Goal: Task Accomplishment & Management: Manage account settings

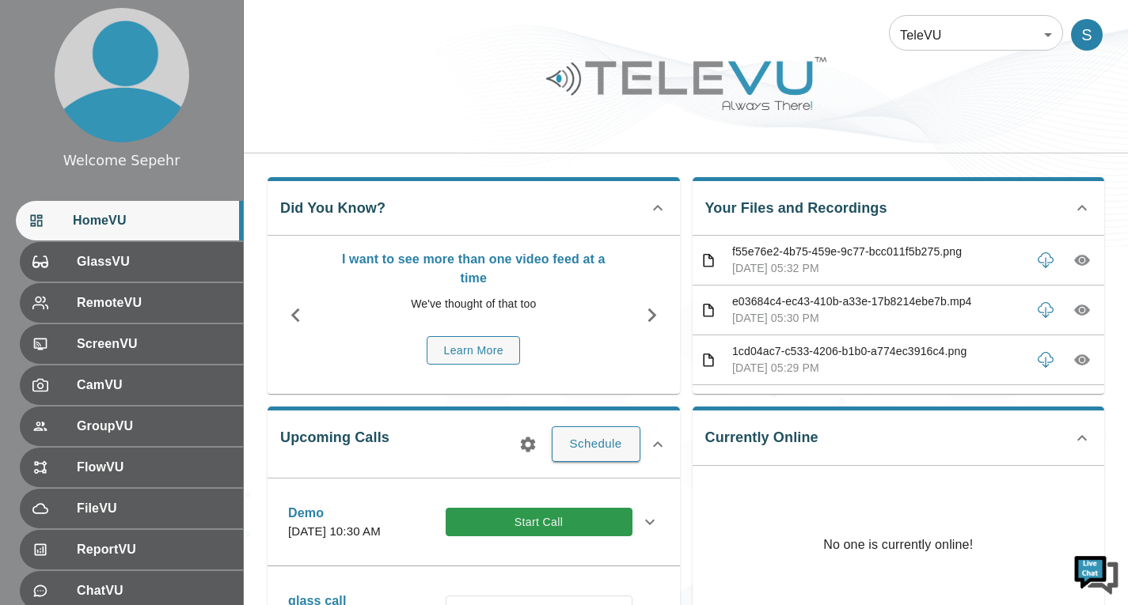
click at [958, 28] on body "Welcome Sepehr HomeVU GlassVU RemoteVU ScreenVU CamVU GroupVU FlowVU FileVU Rep…" at bounding box center [564, 514] width 1128 height 1028
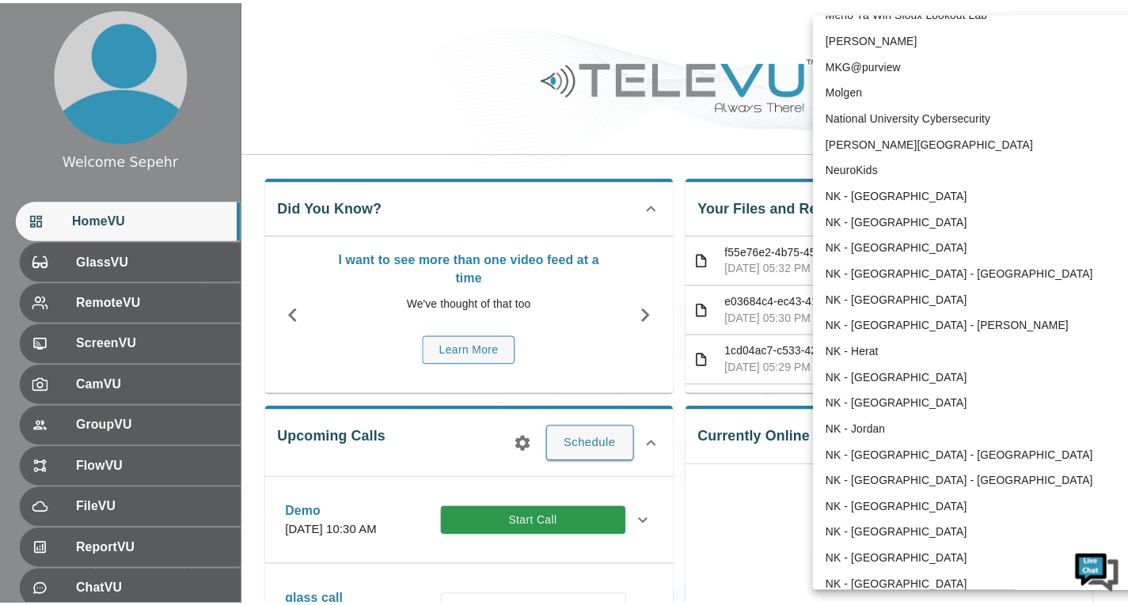
scroll to position [802, 0]
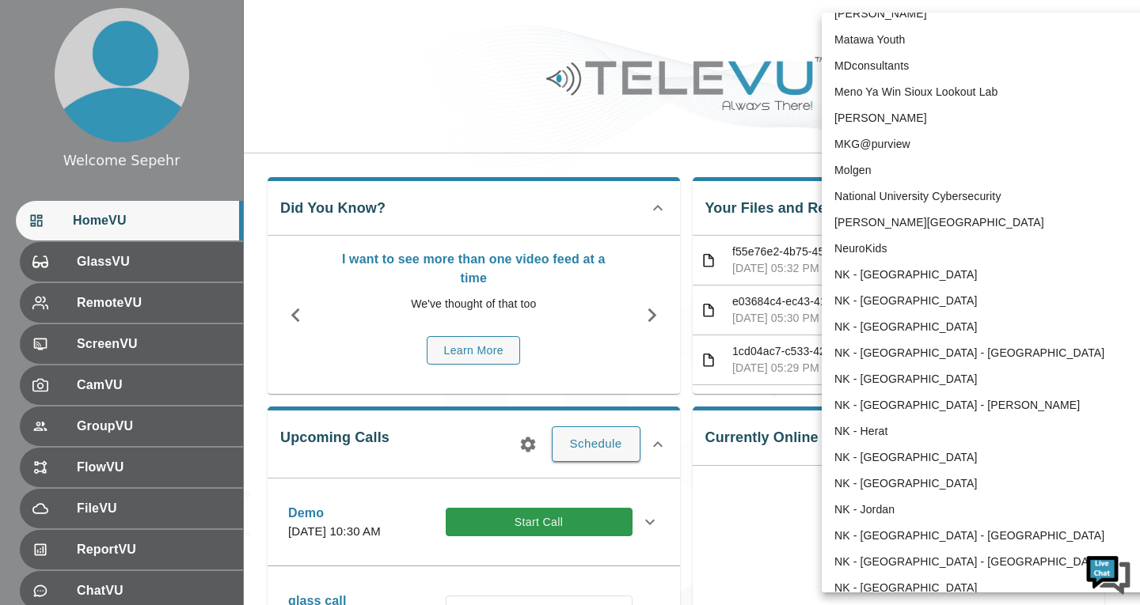
click at [857, 237] on li "NeuroKids" at bounding box center [985, 249] width 328 height 26
type input "89"
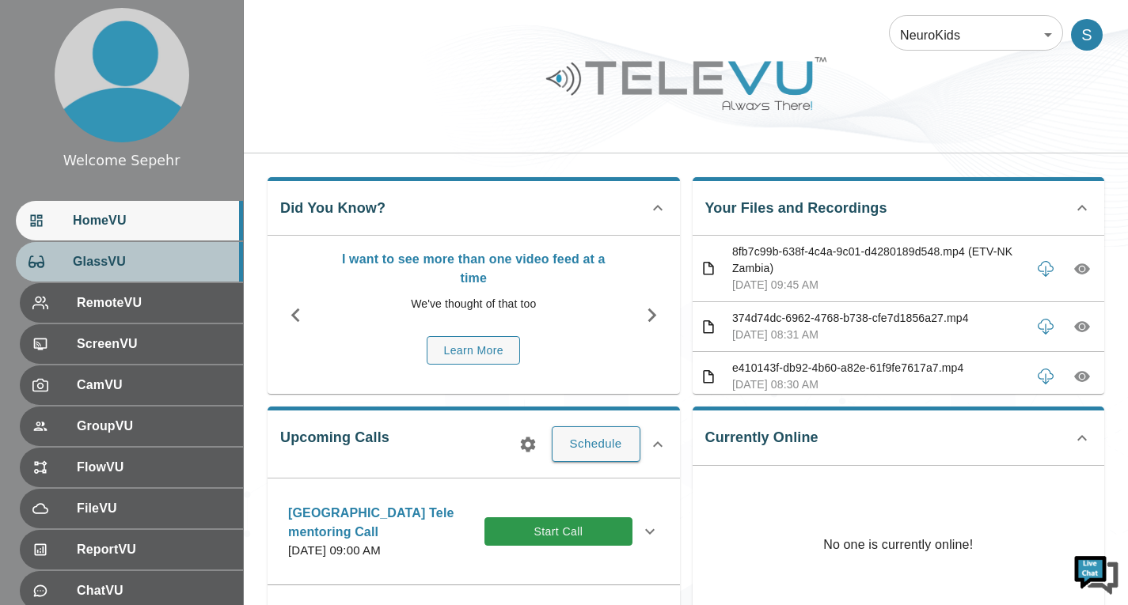
click at [150, 273] on div "GlassVU" at bounding box center [129, 262] width 227 height 40
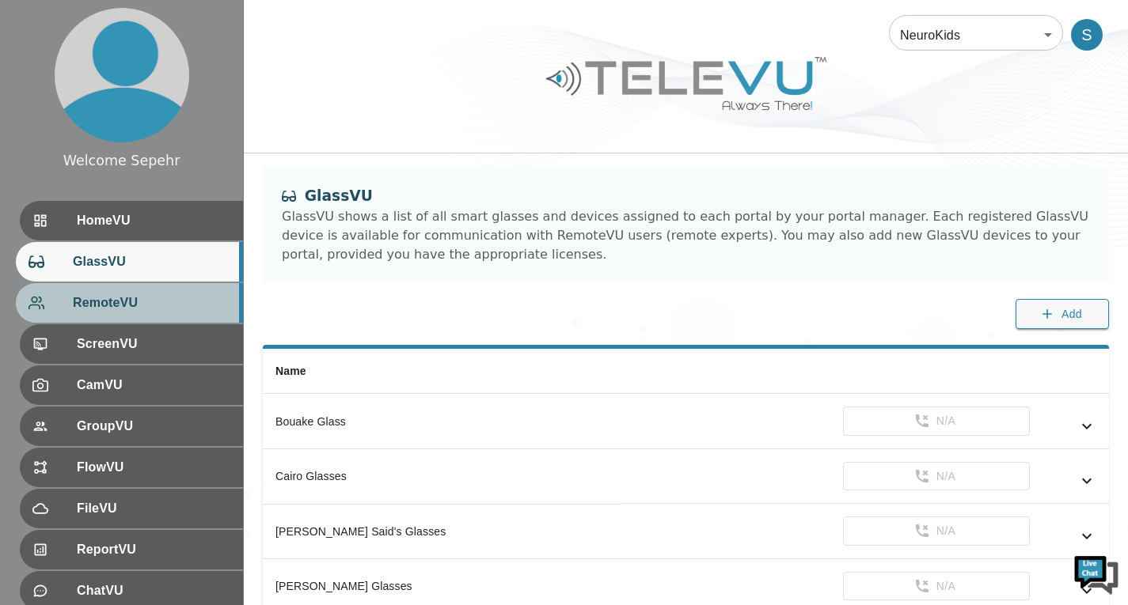
click at [150, 309] on span "RemoteVU" at bounding box center [151, 303] width 157 height 19
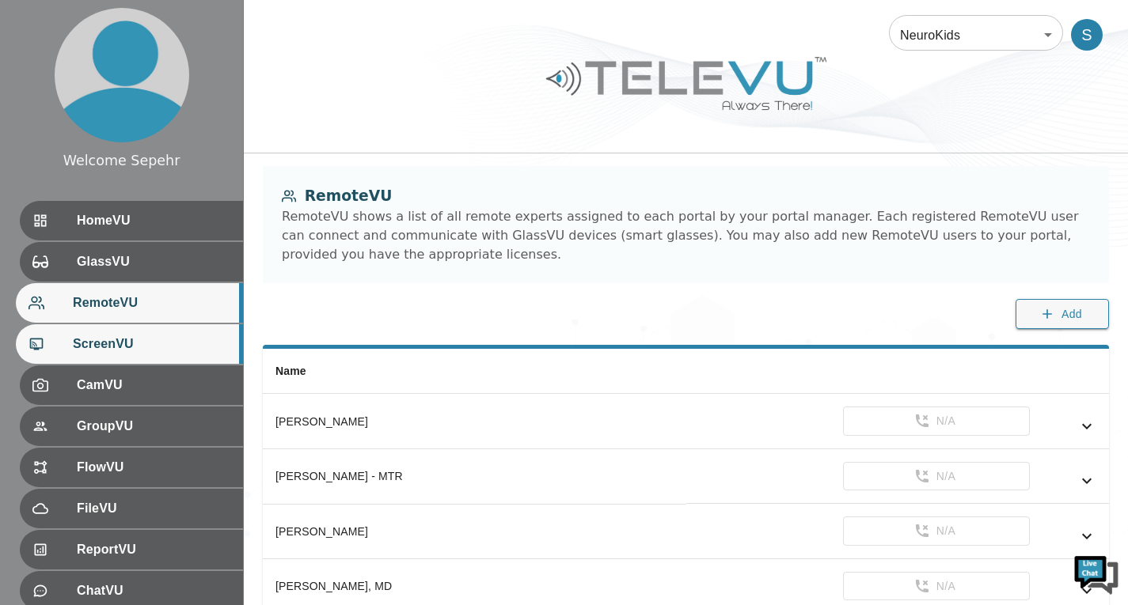
click at [163, 355] on div "ScreenVU" at bounding box center [129, 344] width 227 height 40
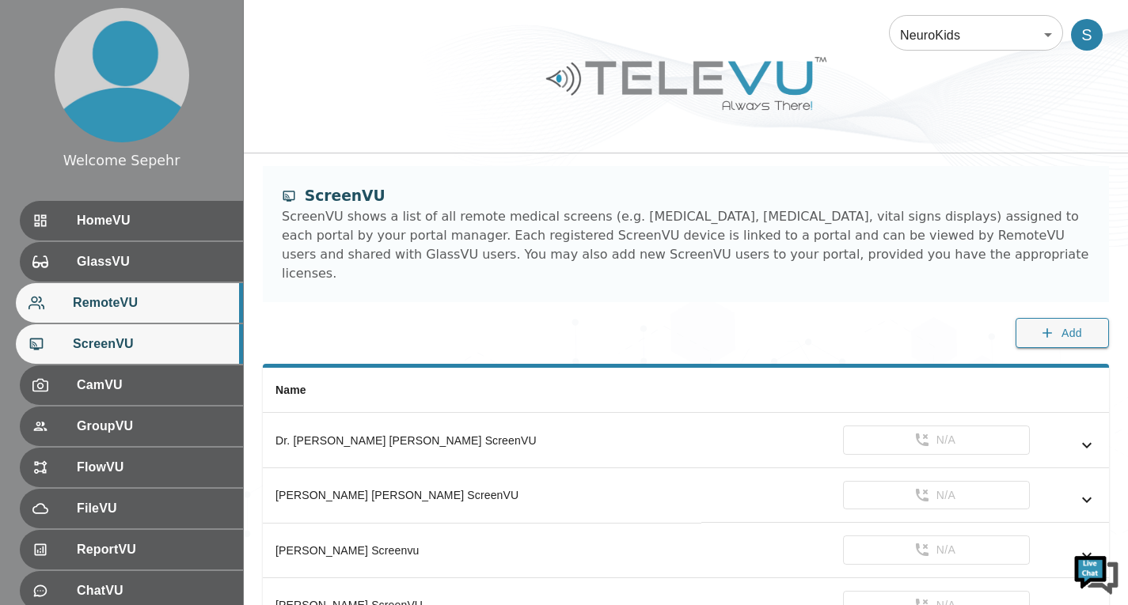
click at [163, 289] on div "RemoteVU" at bounding box center [129, 303] width 227 height 40
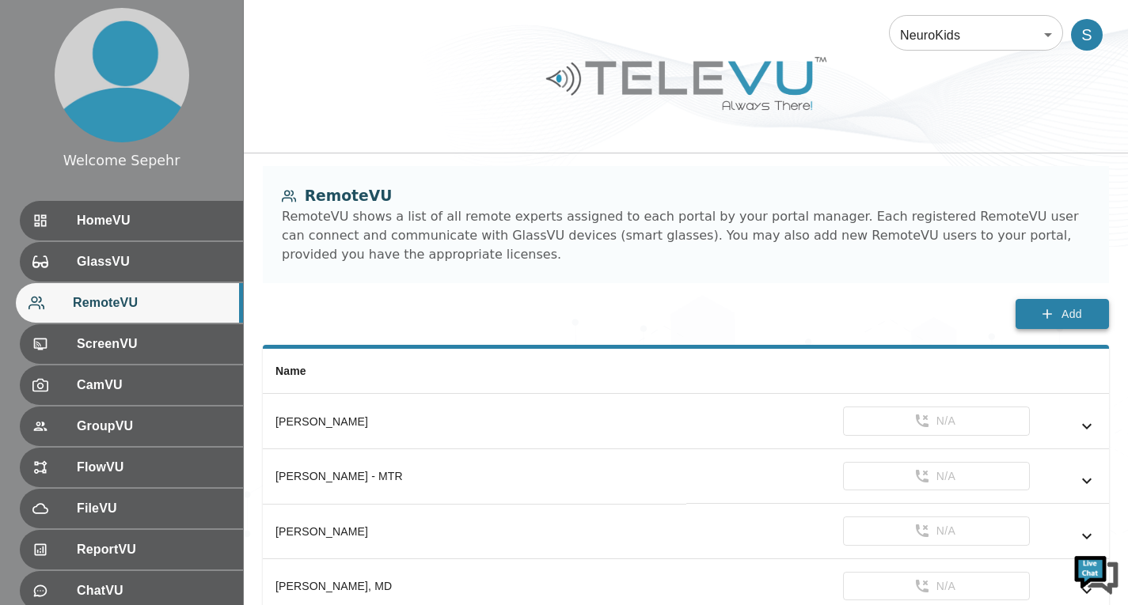
click at [1066, 308] on span "Add" at bounding box center [1071, 315] width 21 height 20
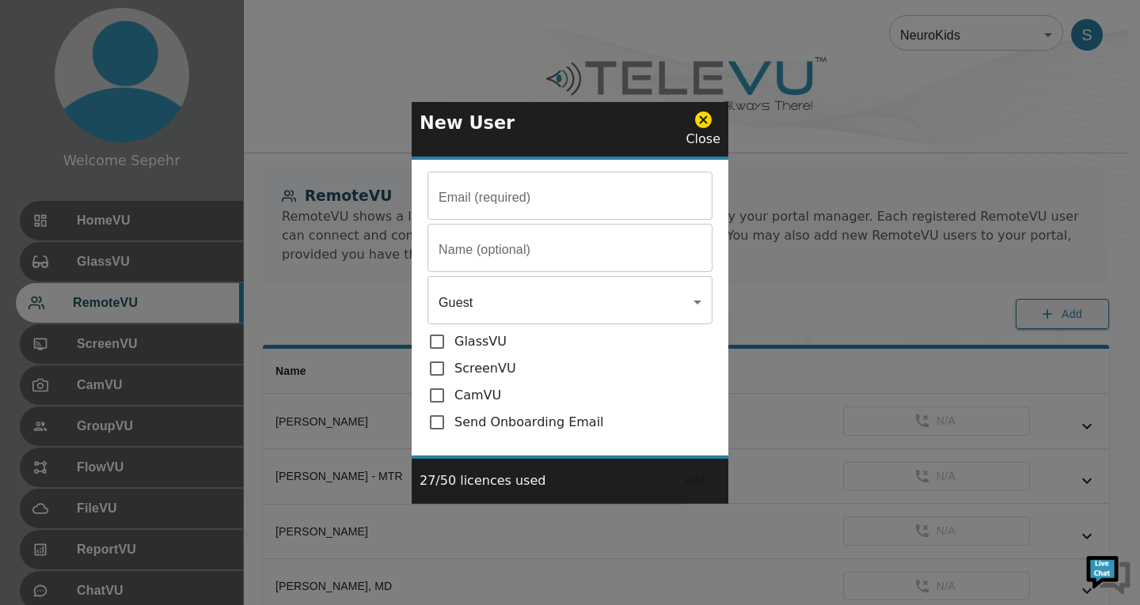
click at [528, 239] on input "Email (required)" at bounding box center [569, 250] width 285 height 44
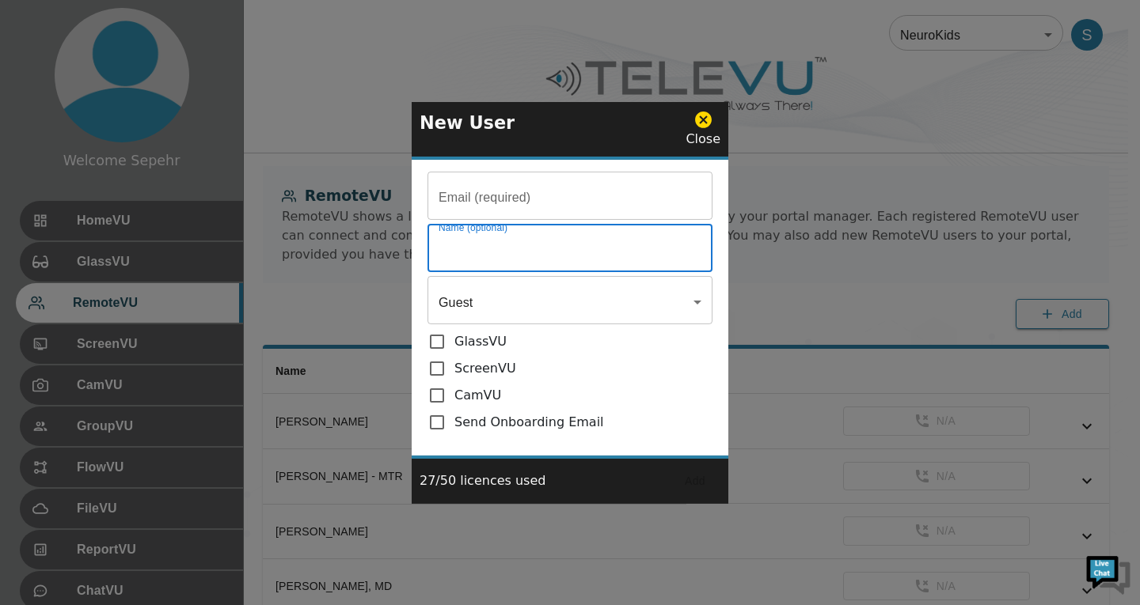
paste input "[PERSON_NAME]"
type input "[PERSON_NAME]"
click at [495, 195] on input "Email (required)" at bounding box center [569, 198] width 285 height 44
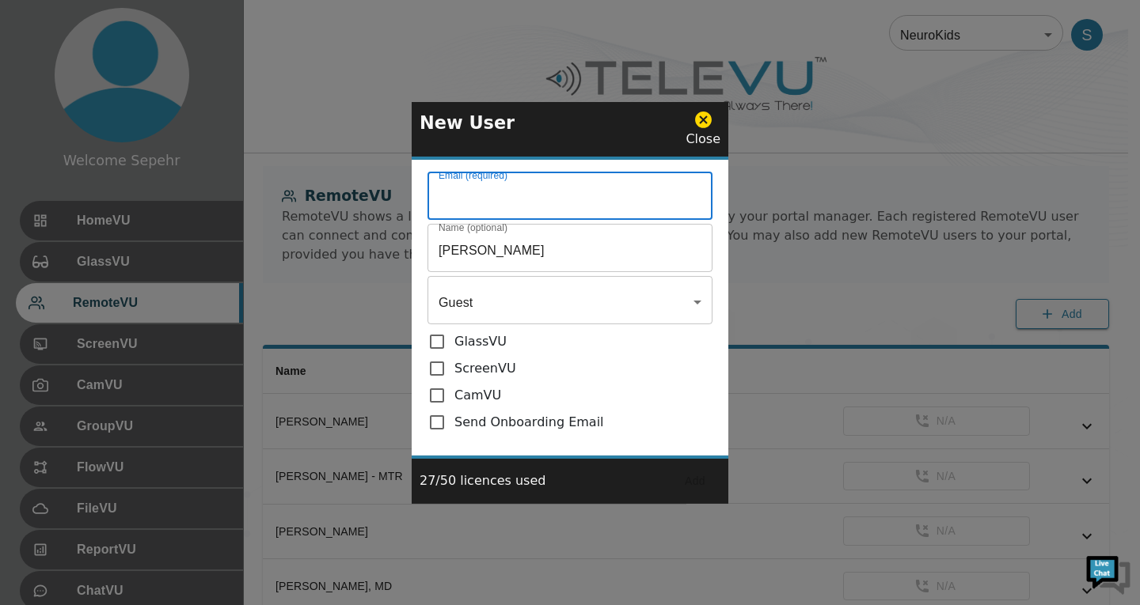
paste input "[PERSON_NAME][EMAIL_ADDRESS][DOMAIN_NAME]"
type input "[PERSON_NAME][EMAIL_ADDRESS][DOMAIN_NAME]"
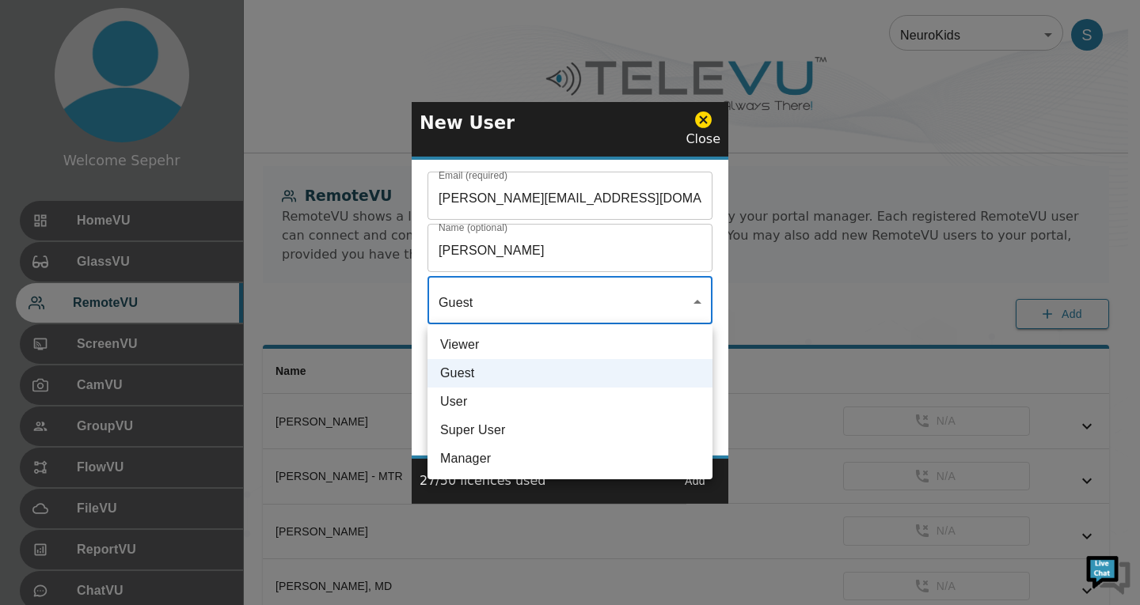
click at [497, 396] on li "User" at bounding box center [569, 402] width 285 height 28
type input "User"
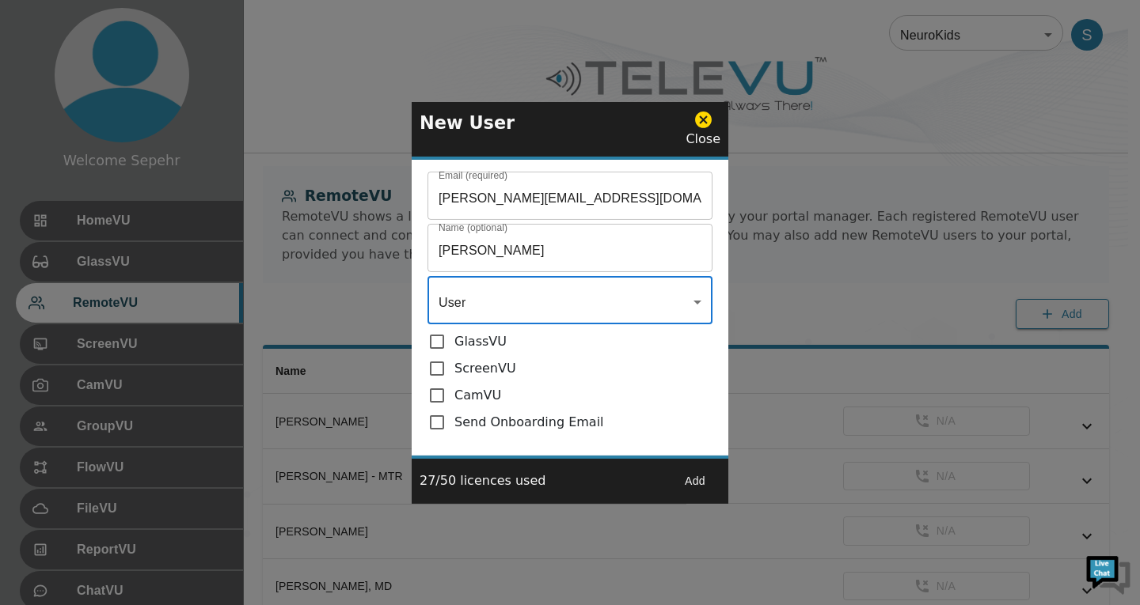
click at [435, 427] on input "checkbox" at bounding box center [440, 422] width 27 height 19
checkbox input "true"
click at [692, 481] on button "Add" at bounding box center [695, 481] width 51 height 29
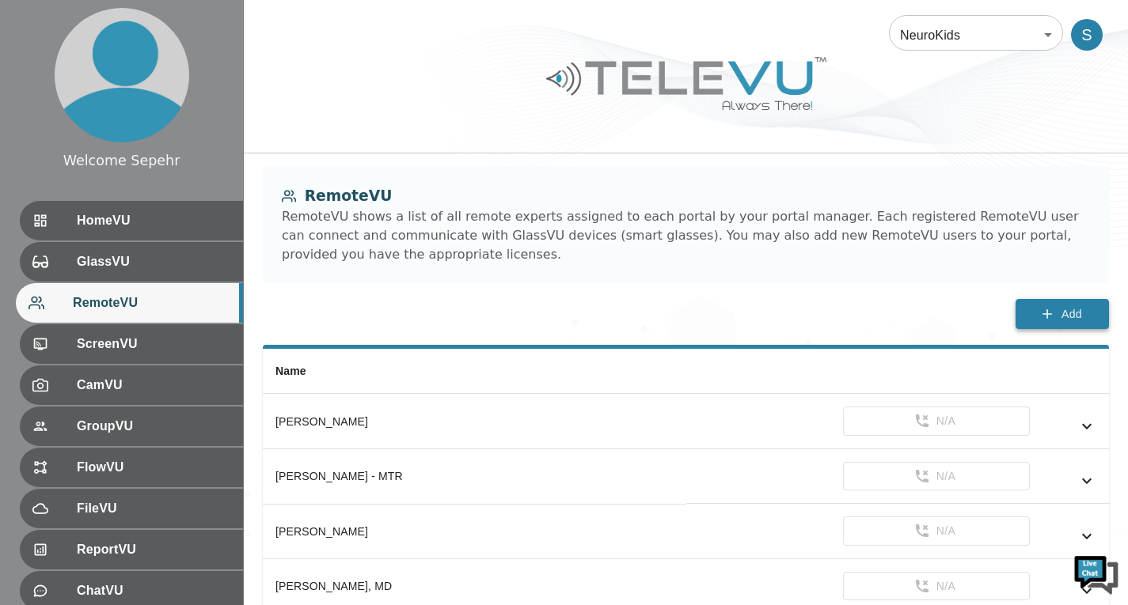
click at [1052, 314] on icon "button" at bounding box center [1047, 314] width 16 height 16
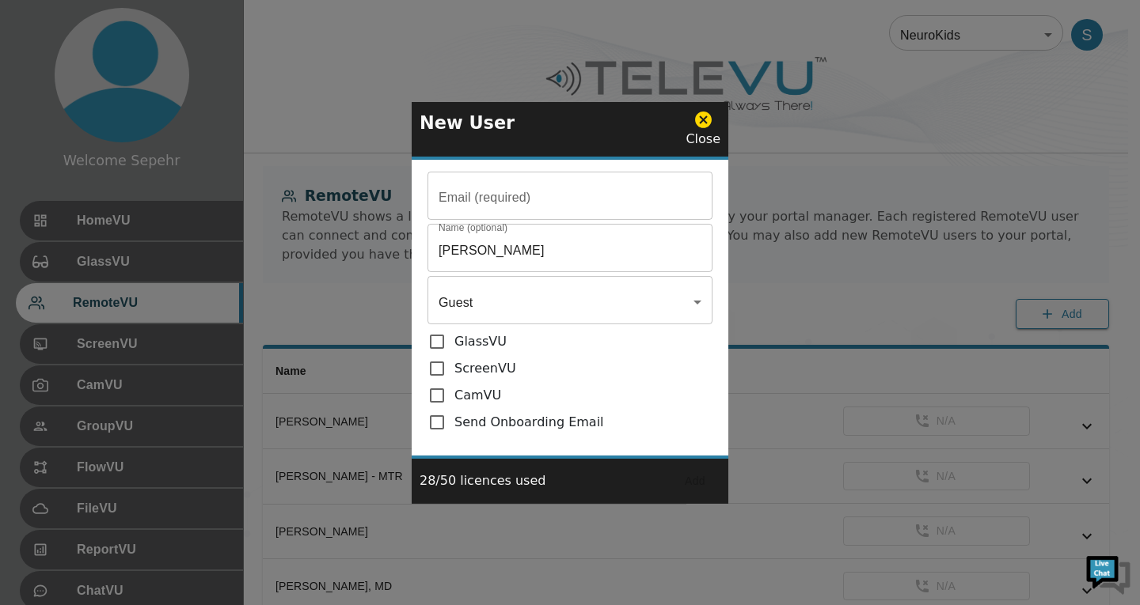
click at [612, 180] on input "Email (required)" at bounding box center [569, 198] width 285 height 44
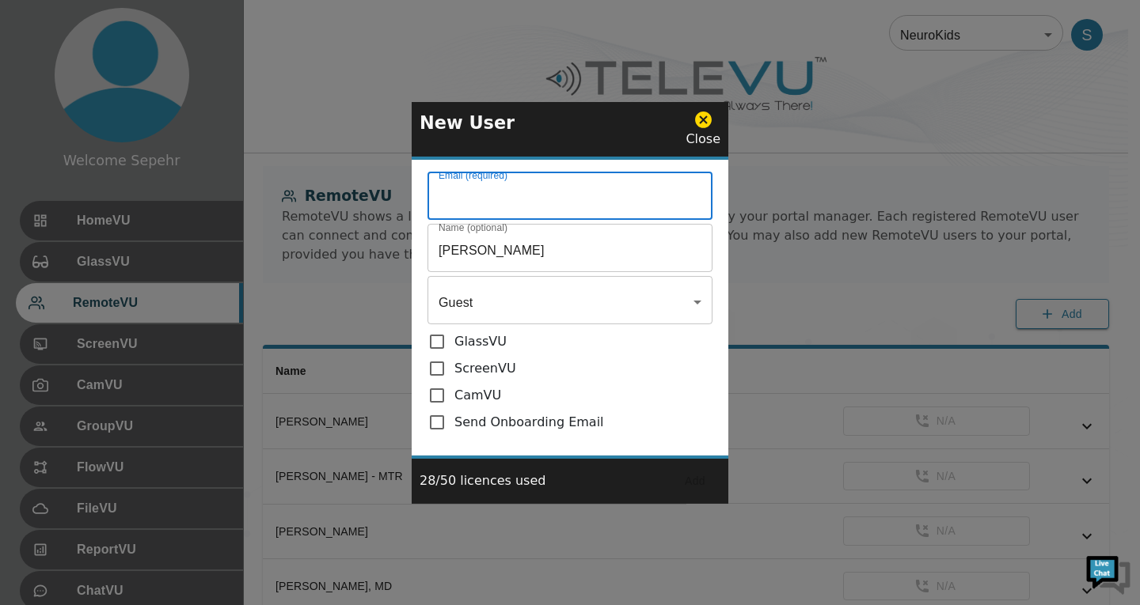
click at [528, 256] on input "[PERSON_NAME]" at bounding box center [569, 250] width 285 height 44
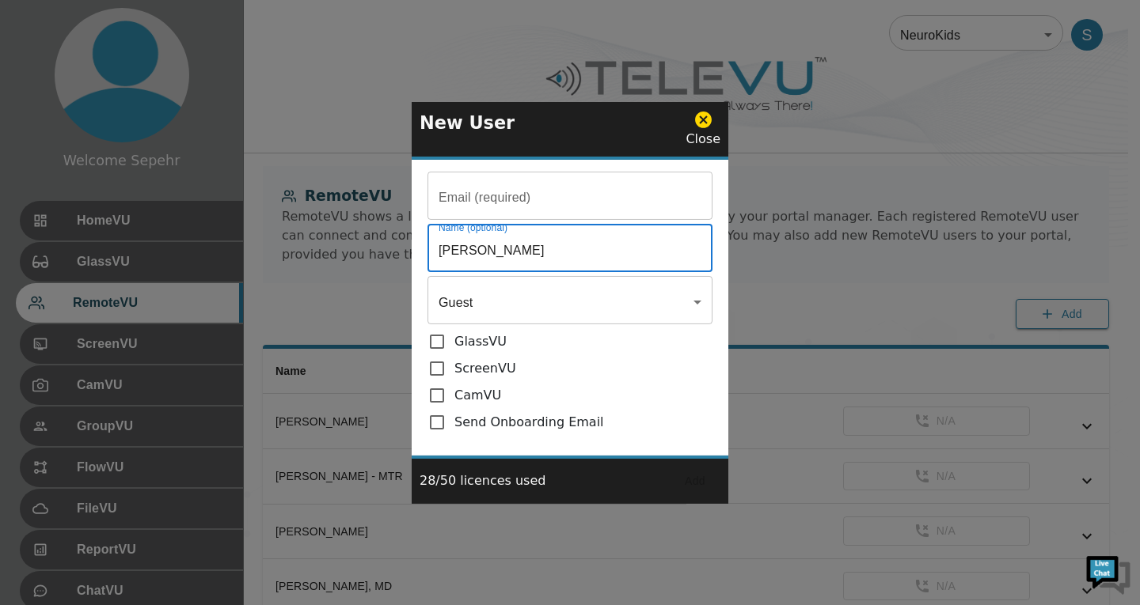
click at [528, 256] on input "[PERSON_NAME]" at bounding box center [569, 250] width 285 height 44
paste input "[PERSON_NAME]"
type input "[PERSON_NAME]"
click at [523, 201] on input "Email (required)" at bounding box center [569, 198] width 285 height 44
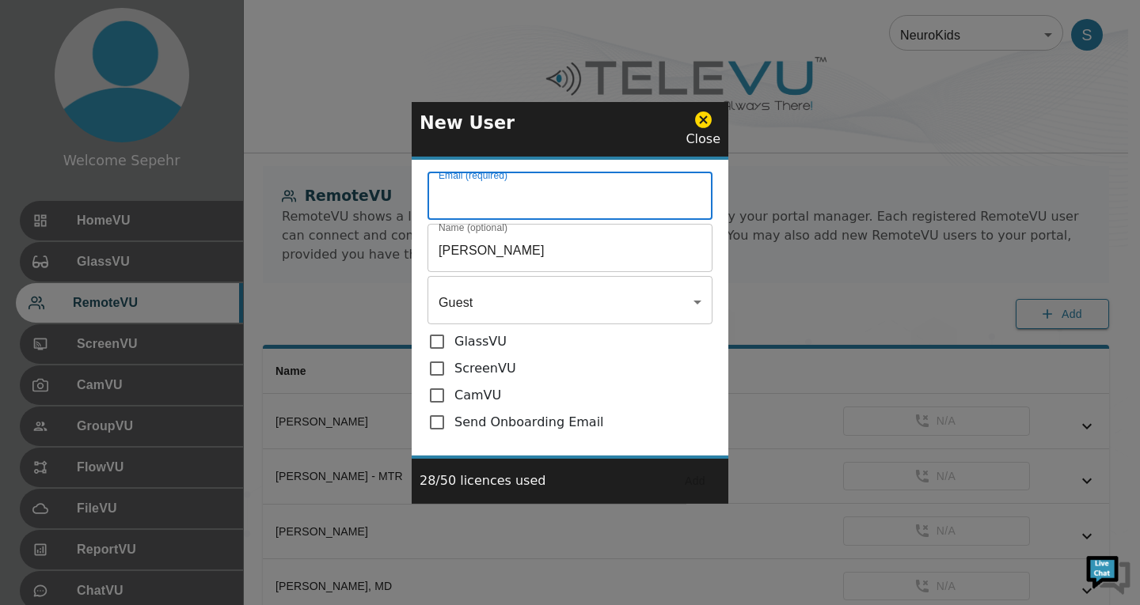
paste input "[PERSON_NAME][EMAIL_ADDRESS][DOMAIN_NAME]"
type input "[PERSON_NAME][EMAIL_ADDRESS][DOMAIN_NAME]"
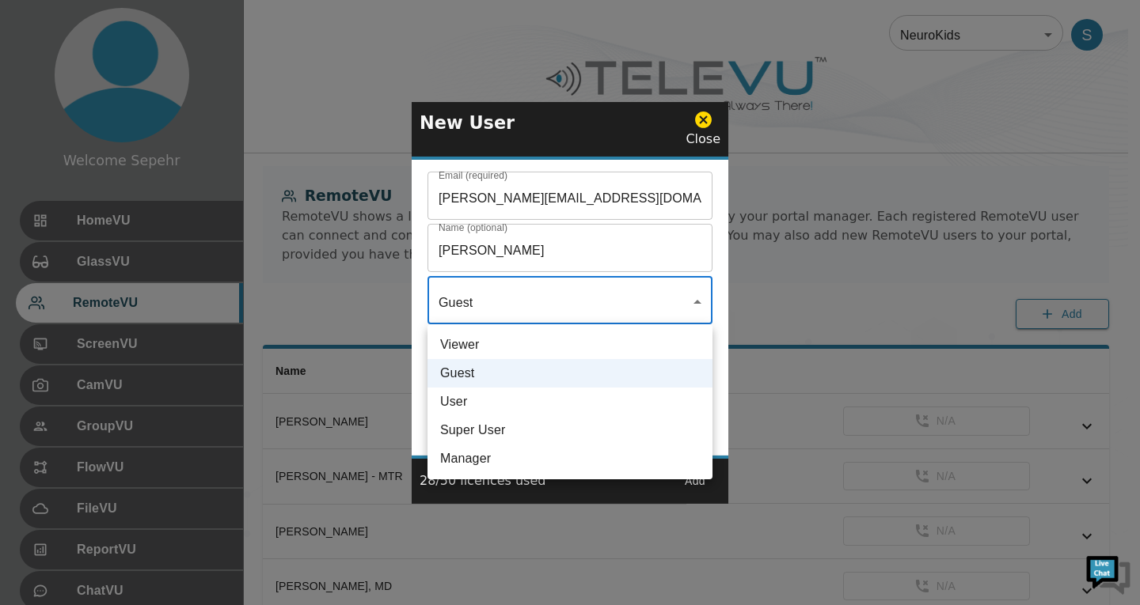
click at [535, 408] on li "User" at bounding box center [569, 402] width 285 height 28
type input "User"
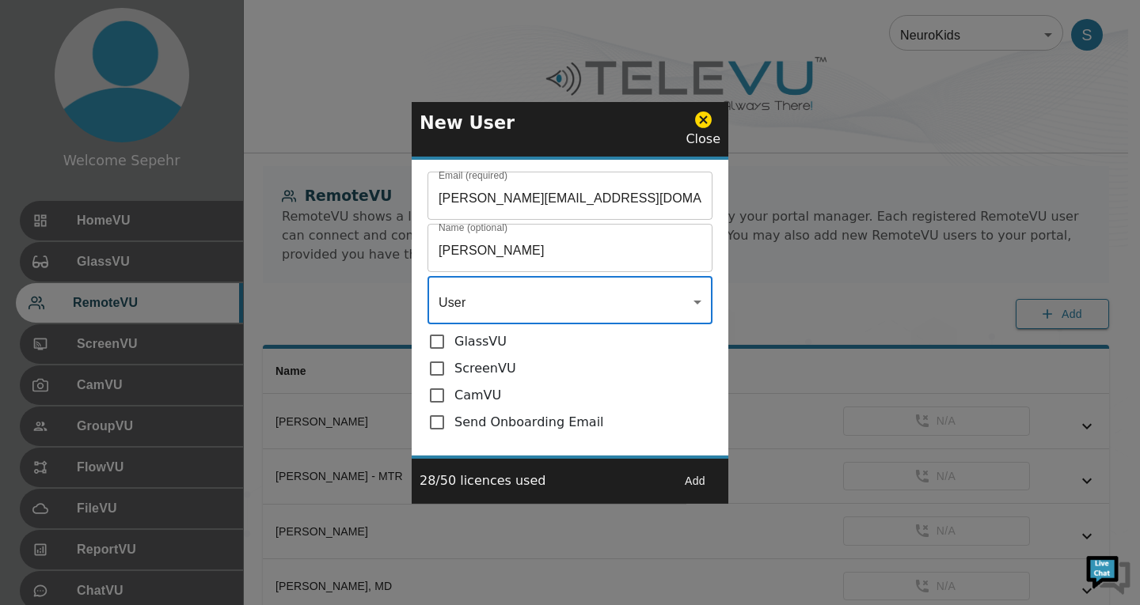
click at [444, 422] on input "checkbox" at bounding box center [440, 422] width 27 height 19
checkbox input "true"
click at [704, 483] on button "Add" at bounding box center [695, 481] width 51 height 29
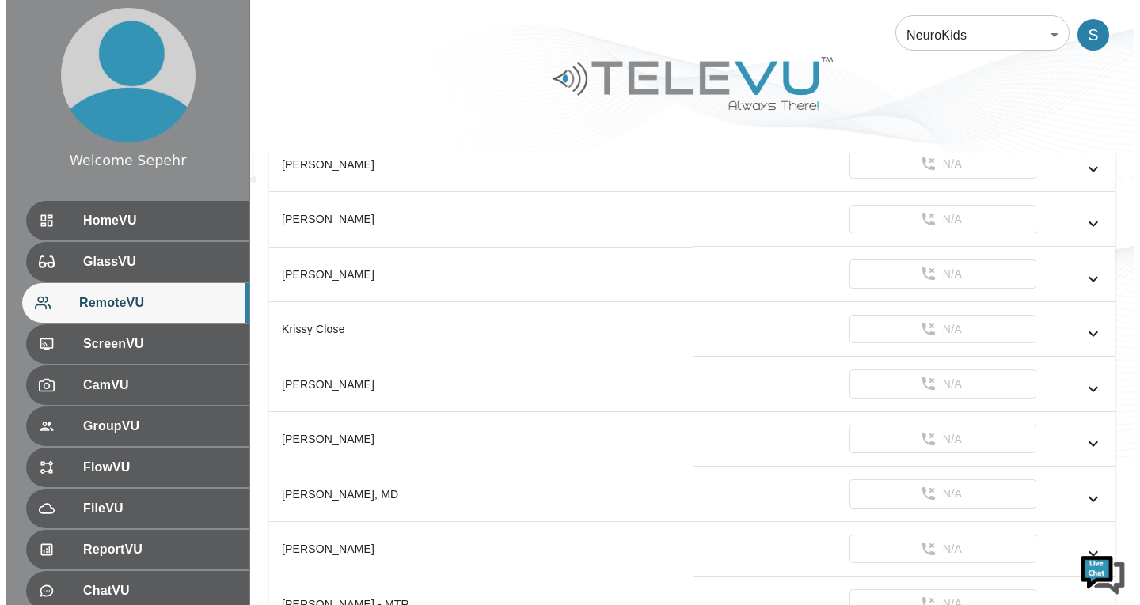
scroll to position [2453, 0]
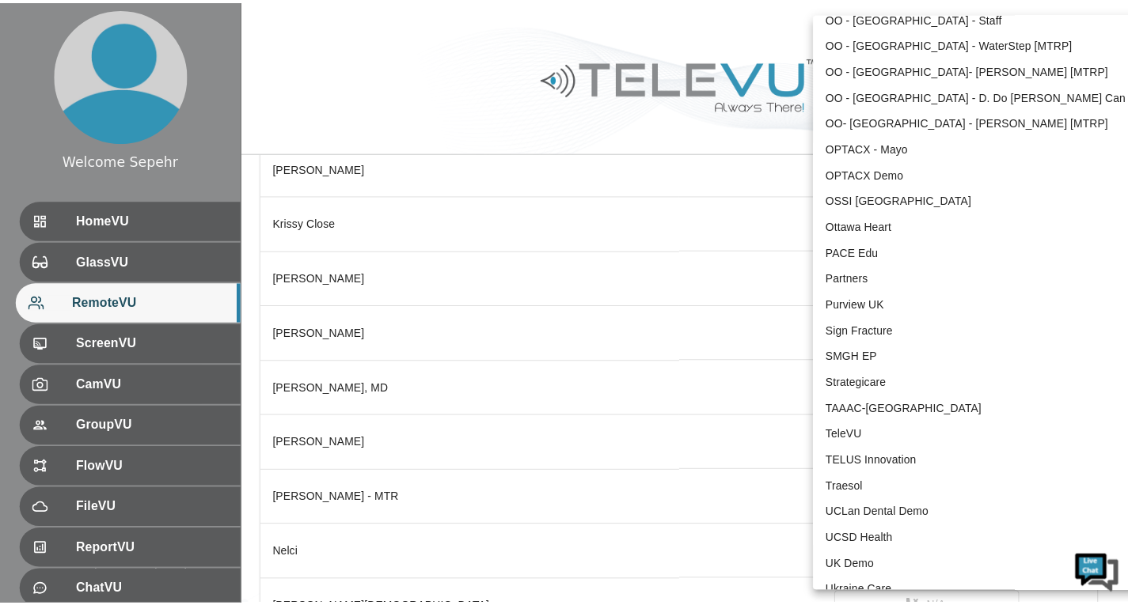
scroll to position [3280, 0]
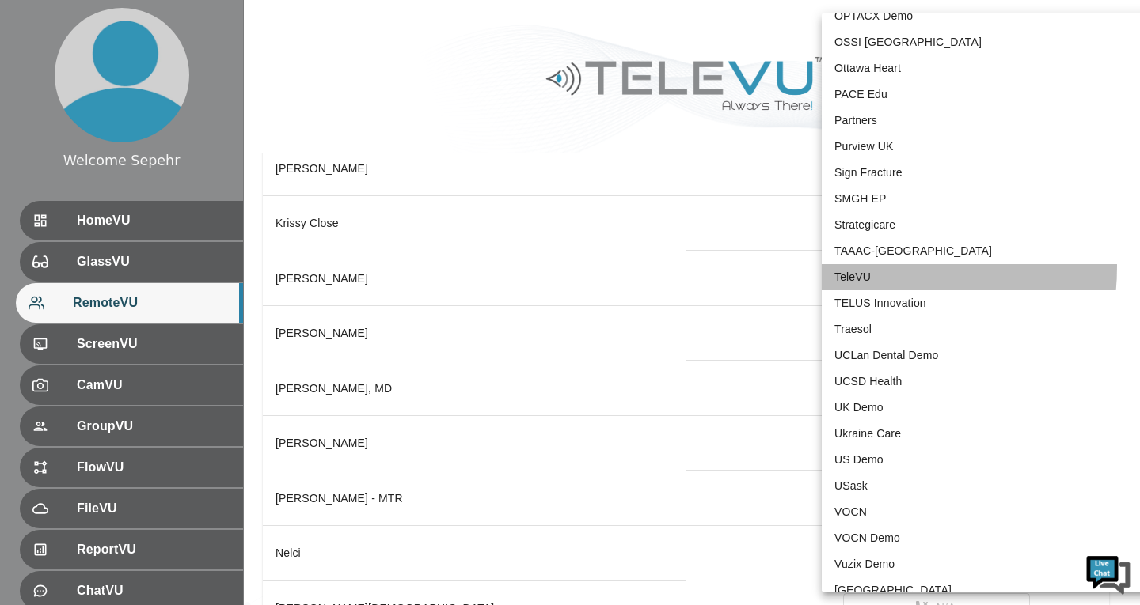
click at [846, 267] on li "TeleVU" at bounding box center [985, 277] width 328 height 26
type input "1"
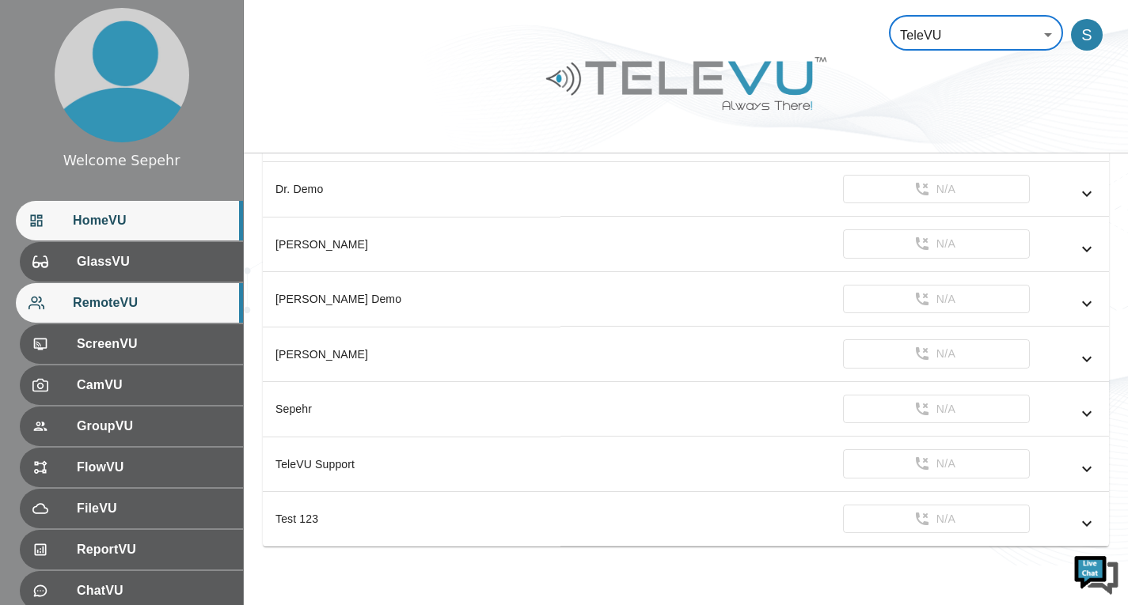
click at [161, 215] on span "HomeVU" at bounding box center [151, 220] width 157 height 19
